Goal: Check status: Check status

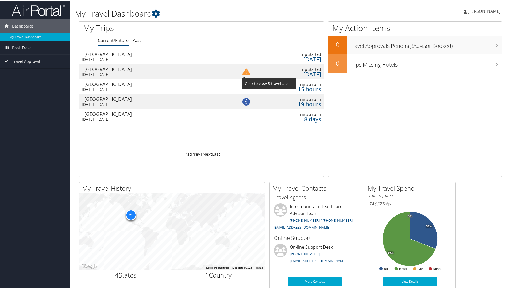
click at [243, 71] on img at bounding box center [245, 71] width 7 height 7
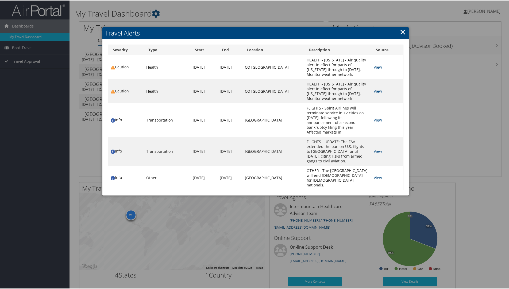
click at [399, 31] on link "×" at bounding box center [402, 31] width 6 height 11
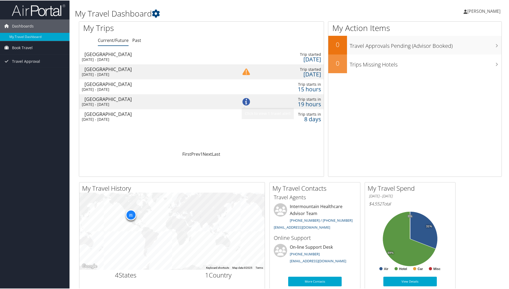
click at [247, 99] on img at bounding box center [245, 101] width 7 height 7
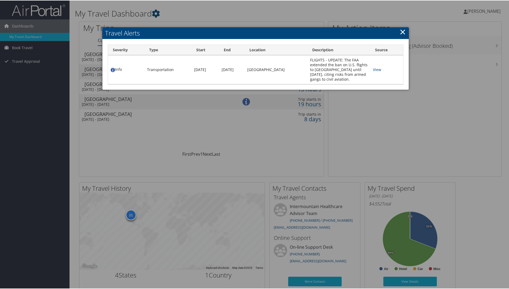
click at [402, 33] on link "×" at bounding box center [402, 31] width 6 height 11
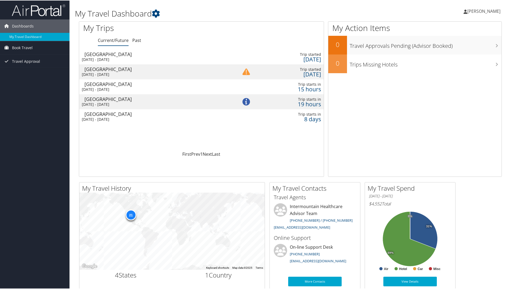
click at [136, 58] on div "Thu 4 Sep 2025 - Fri 12 Sep 2025" at bounding box center [153, 59] width 143 height 5
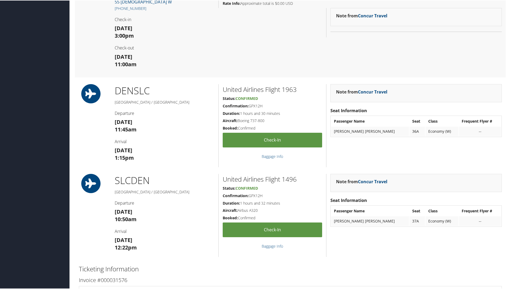
scroll to position [107, 0]
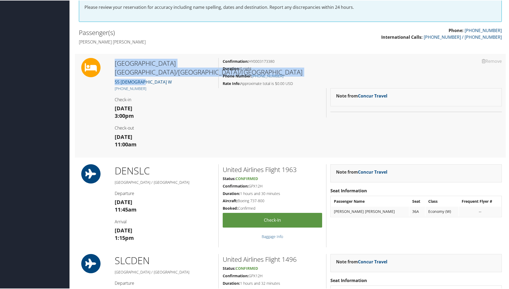
drag, startPoint x: 145, startPoint y: 80, endPoint x: 106, endPoint y: 81, distance: 39.3
click at [106, 81] on div "Remove Remove [GEOGRAPHIC_DATA]/[GEOGRAPHIC_DATA]/The Gateway 55 [DEMOGRAPHIC_D…" at bounding box center [290, 105] width 431 height 104
drag, startPoint x: 106, startPoint y: 81, endPoint x: 150, endPoint y: 75, distance: 44.5
copy div "Remove [GEOGRAPHIC_DATA] [GEOGRAPHIC_DATA]/[GEOGRAPHIC_DATA]/The Gateway 55 [DE…"
drag, startPoint x: 144, startPoint y: 87, endPoint x: 113, endPoint y: 64, distance: 39.2
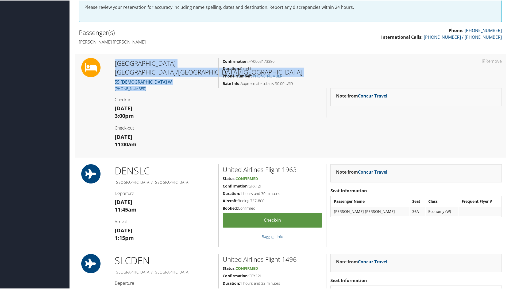
click at [113, 64] on div "[GEOGRAPHIC_DATA] [GEOGRAPHIC_DATA]/[GEOGRAPHIC_DATA]/The Gateway 55 [DEMOGRAPH…" at bounding box center [165, 105] width 108 height 96
drag, startPoint x: 113, startPoint y: 64, endPoint x: 140, endPoint y: 74, distance: 29.0
copy div "[GEOGRAPHIC_DATA]/[GEOGRAPHIC_DATA]/[GEOGRAPHIC_DATA] 55 [DEMOGRAPHIC_DATA] W […"
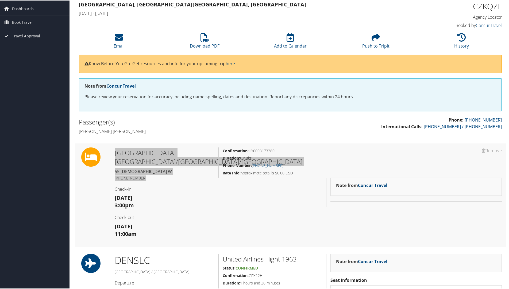
scroll to position [0, 0]
